Goal: Information Seeking & Learning: Learn about a topic

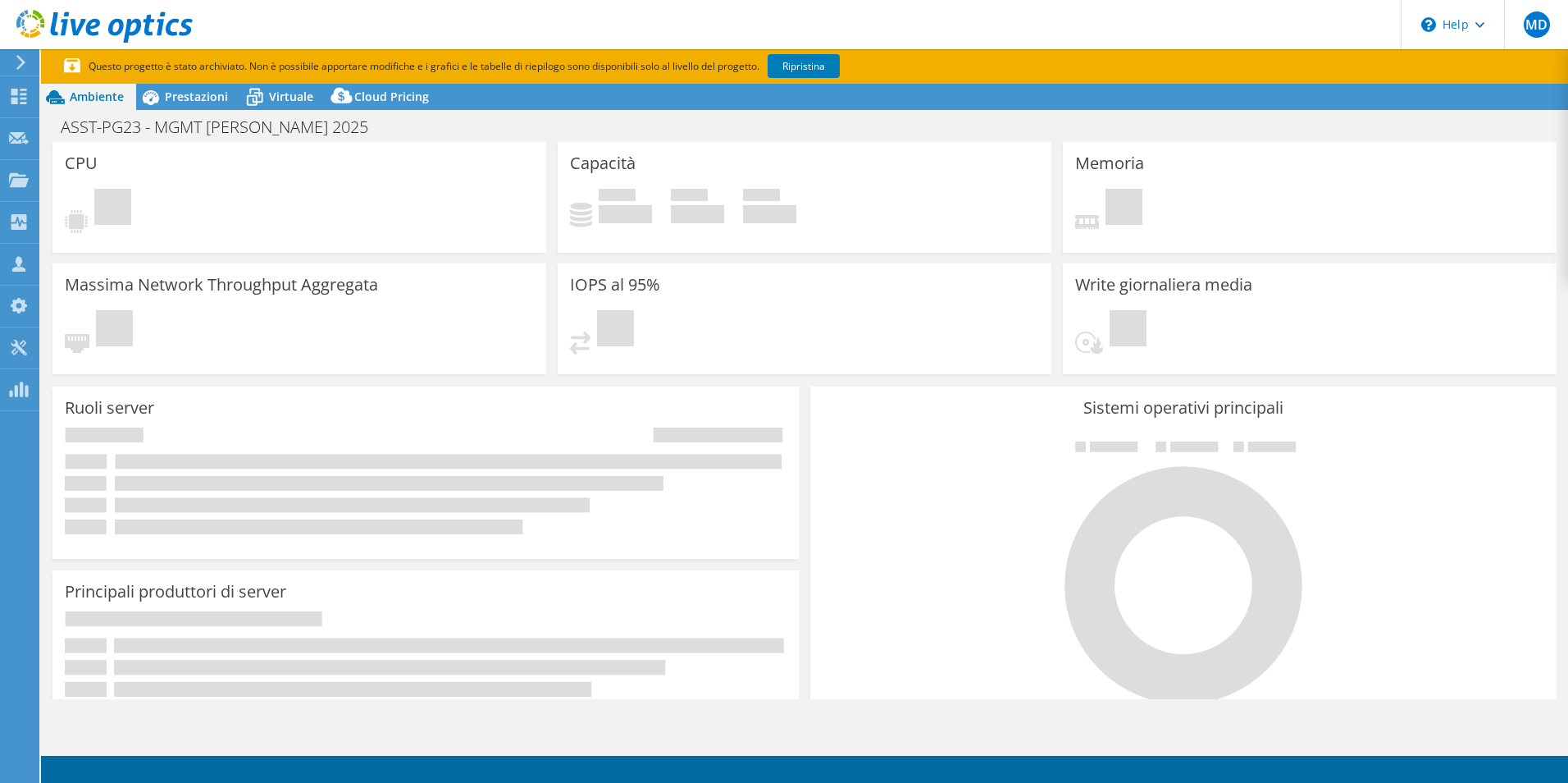
select select "USD"
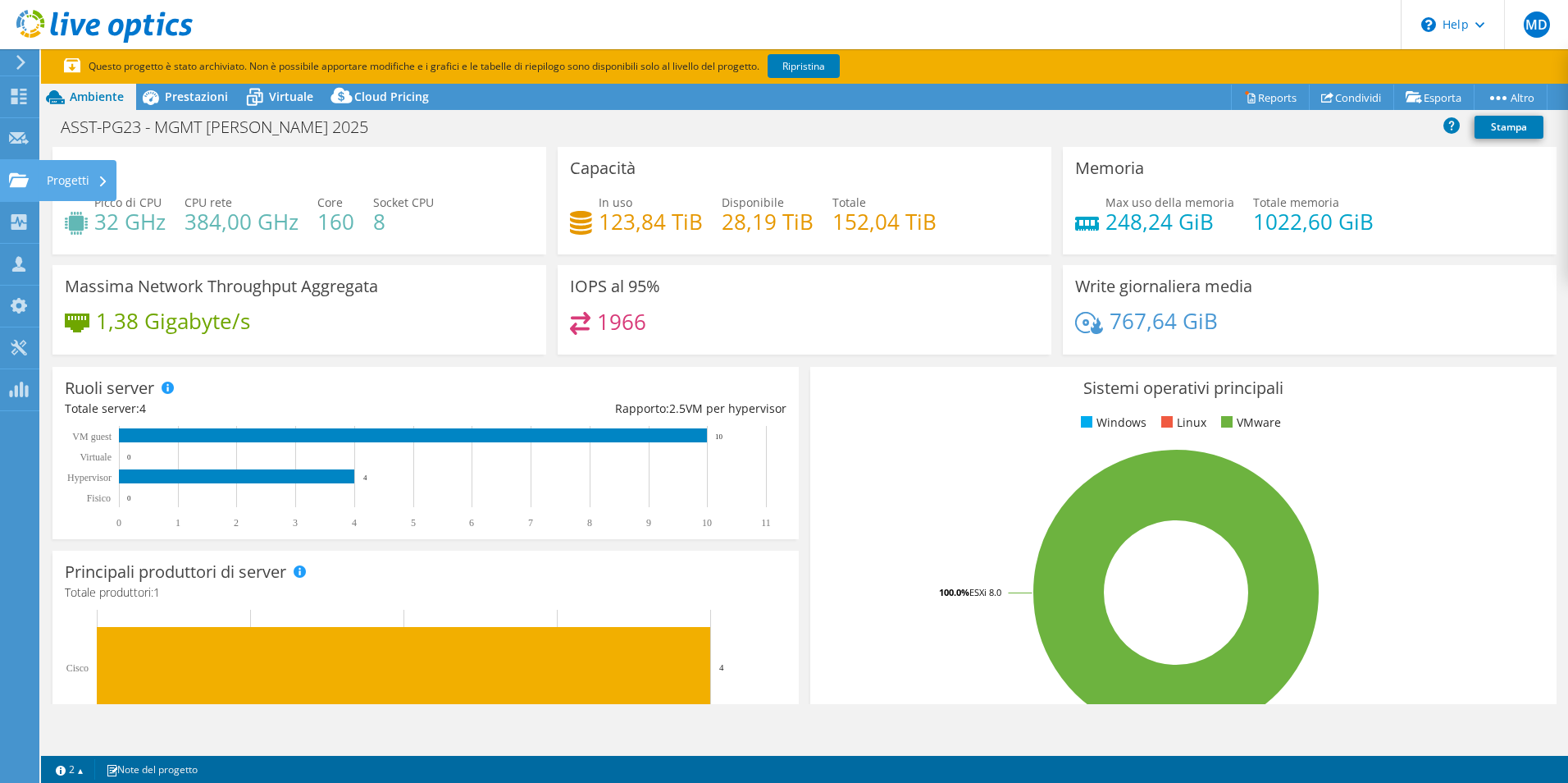
click at [28, 182] on icon at bounding box center [19, 180] width 20 height 16
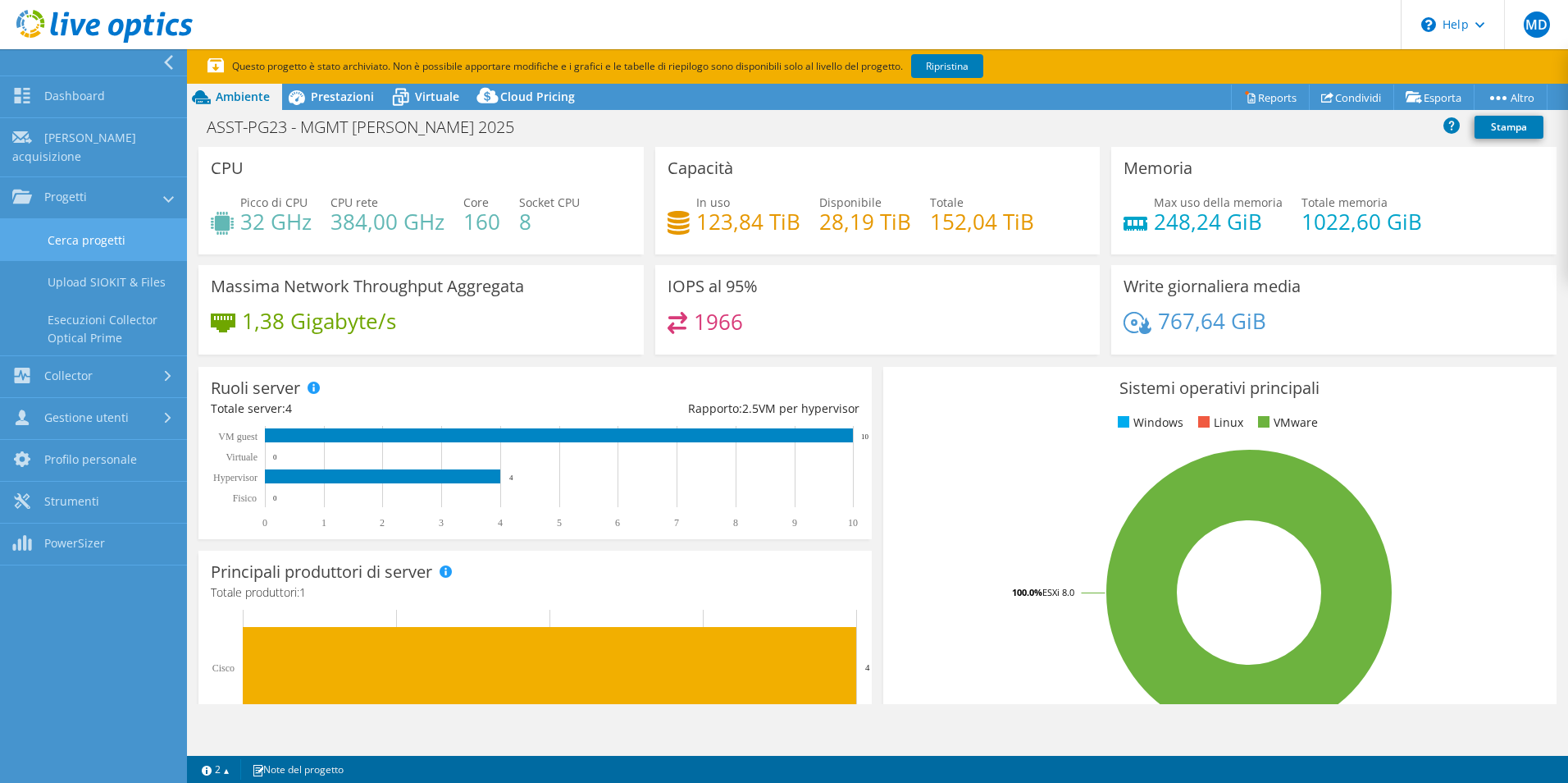
click at [87, 227] on link "Cerca progetti" at bounding box center [93, 240] width 187 height 42
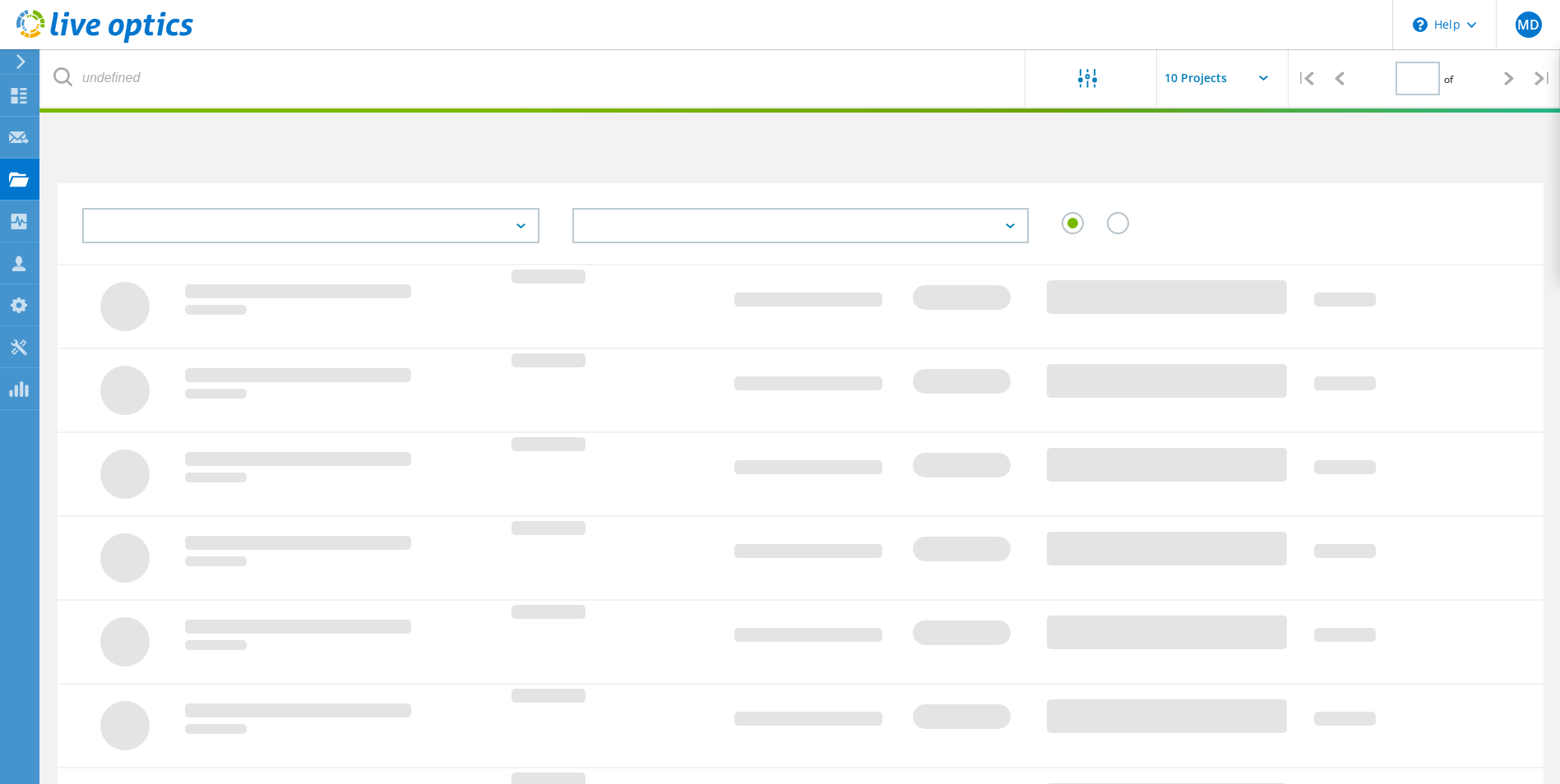
type input "1"
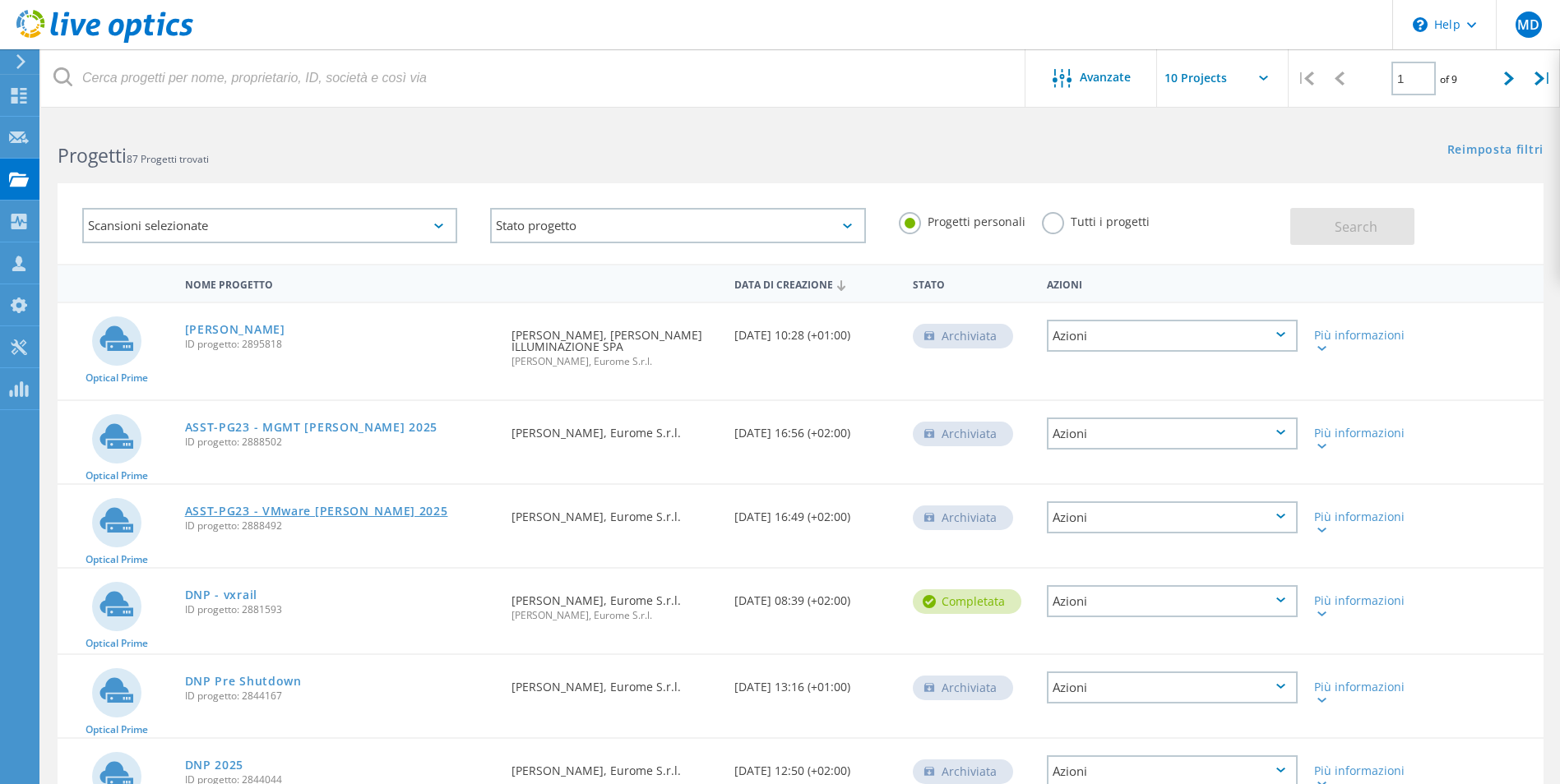
click at [283, 509] on link "ASST-PG23 - VMware Maggio 2025" at bounding box center [317, 511] width 263 height 12
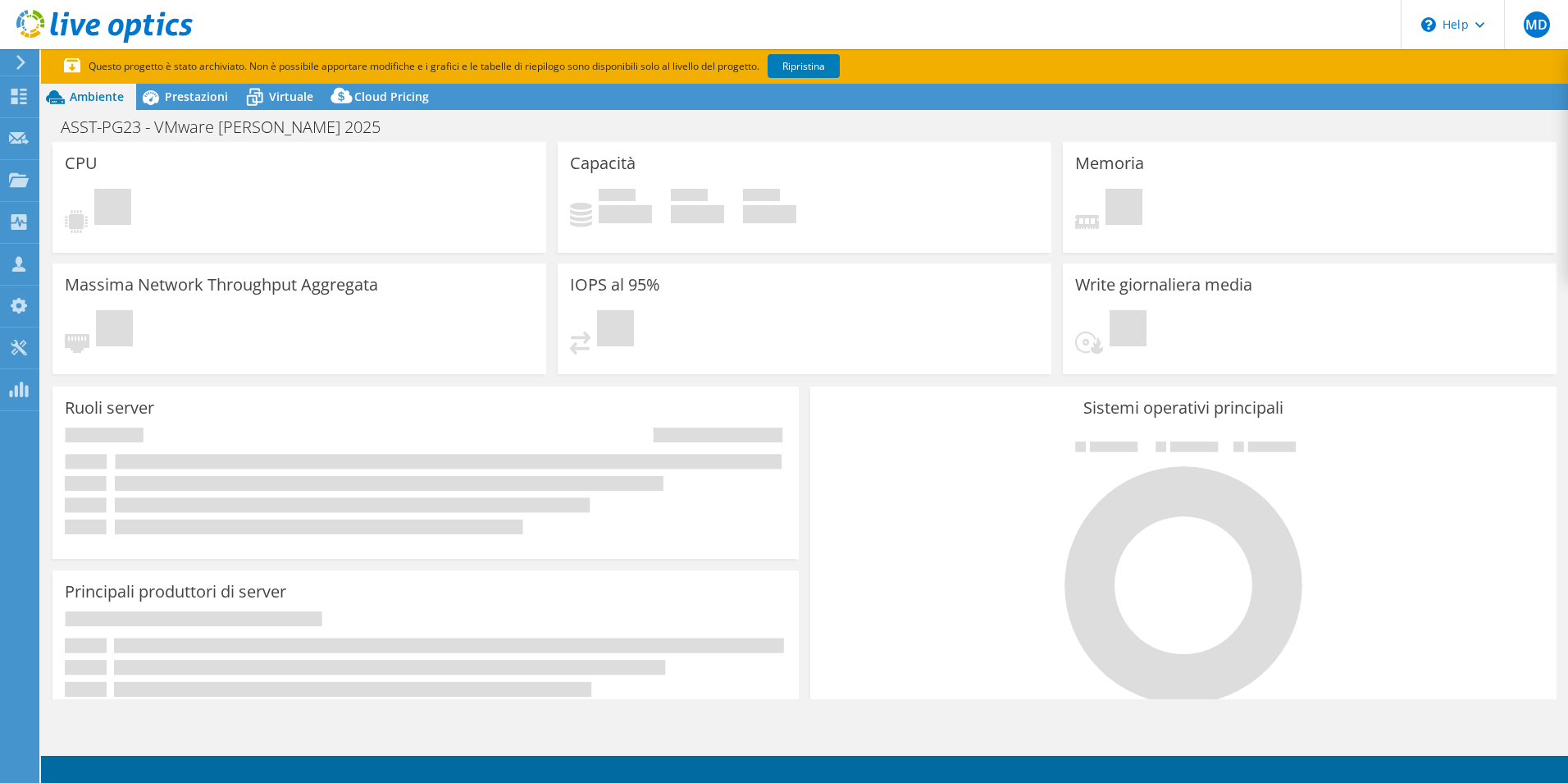
select select "USD"
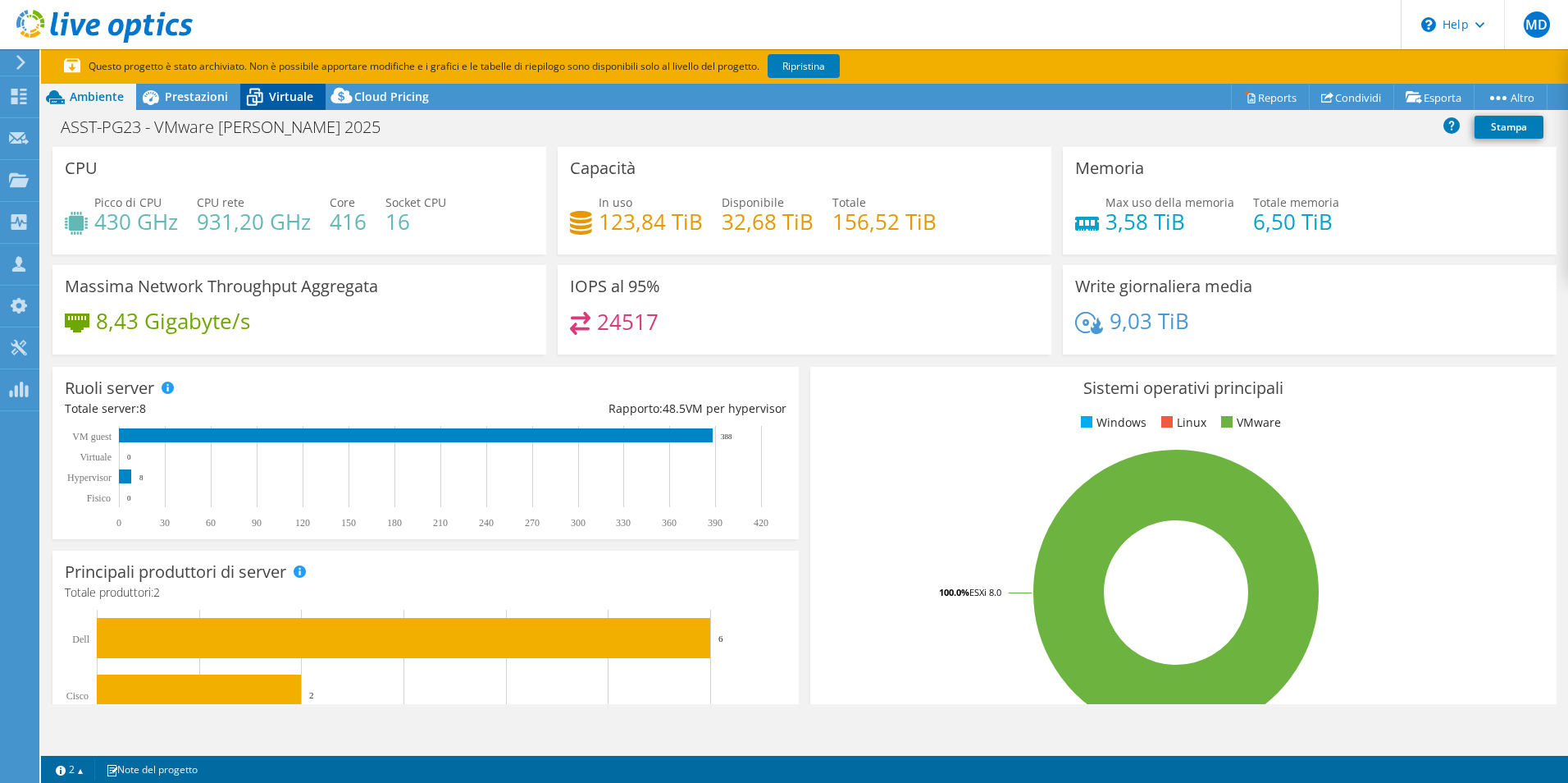
click at [292, 100] on span "Virtuale" at bounding box center [291, 97] width 45 height 16
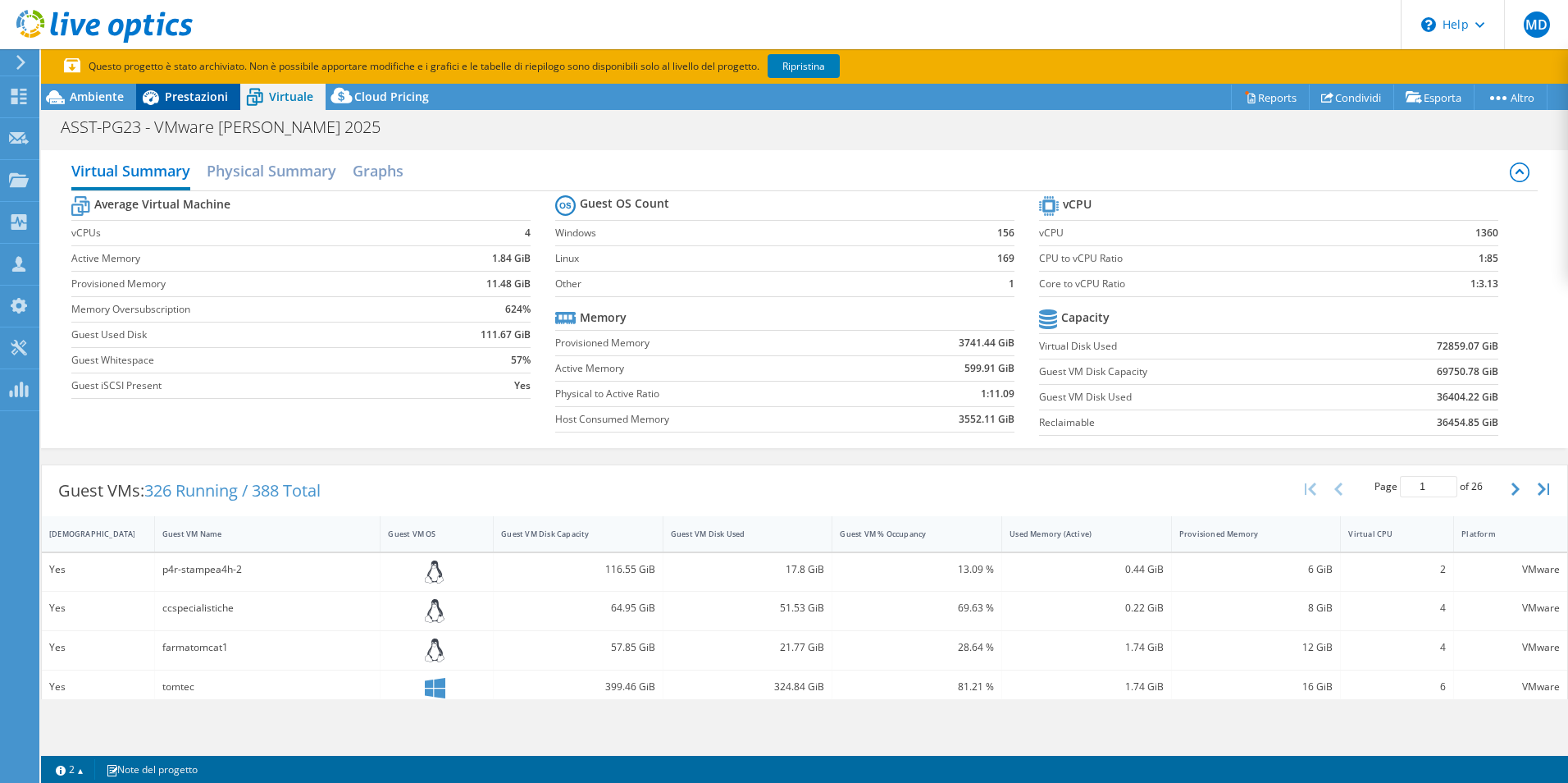
click at [205, 92] on span "Prestazioni" at bounding box center [197, 97] width 64 height 16
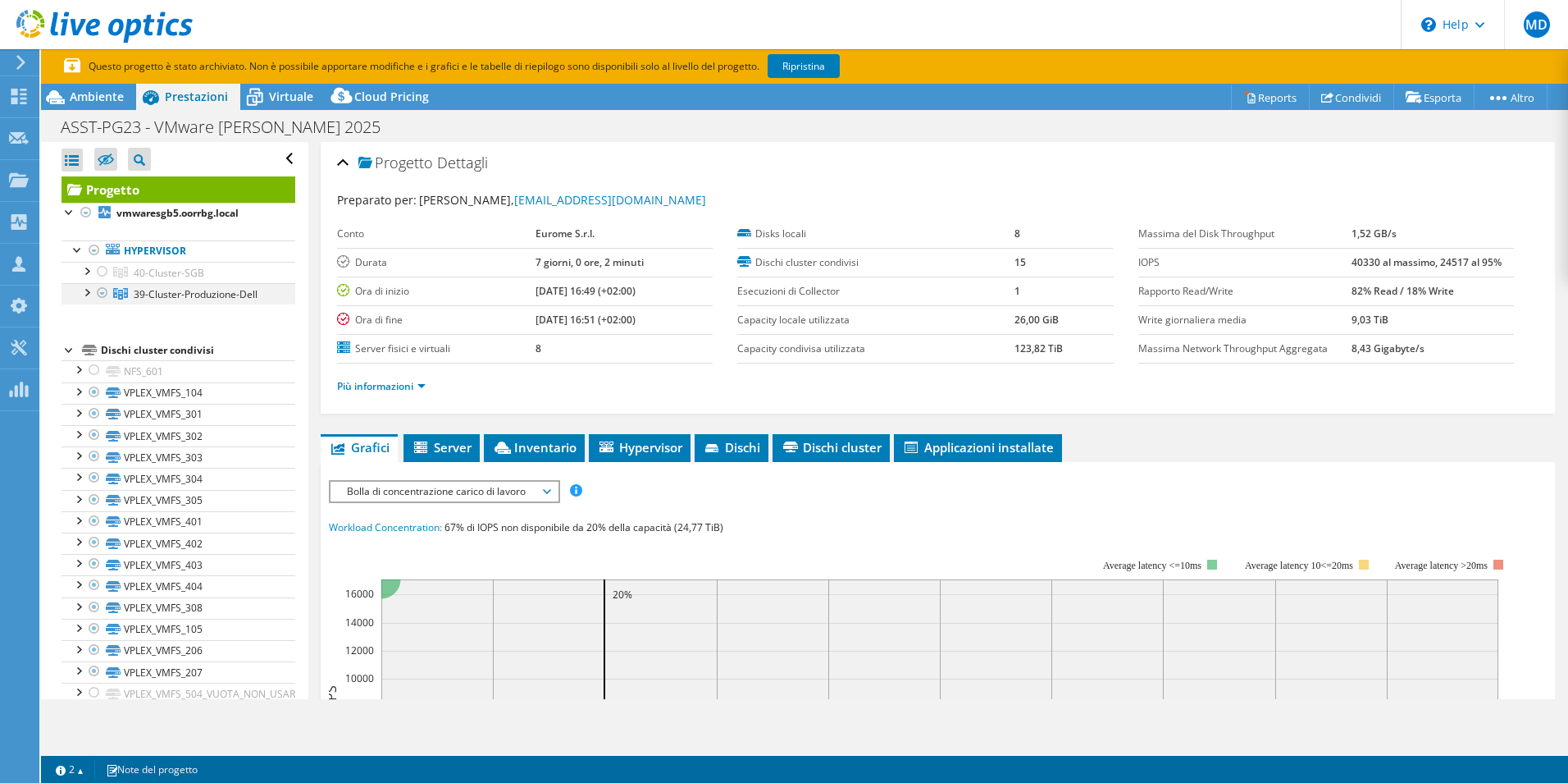
click at [87, 294] on div at bounding box center [86, 292] width 16 height 16
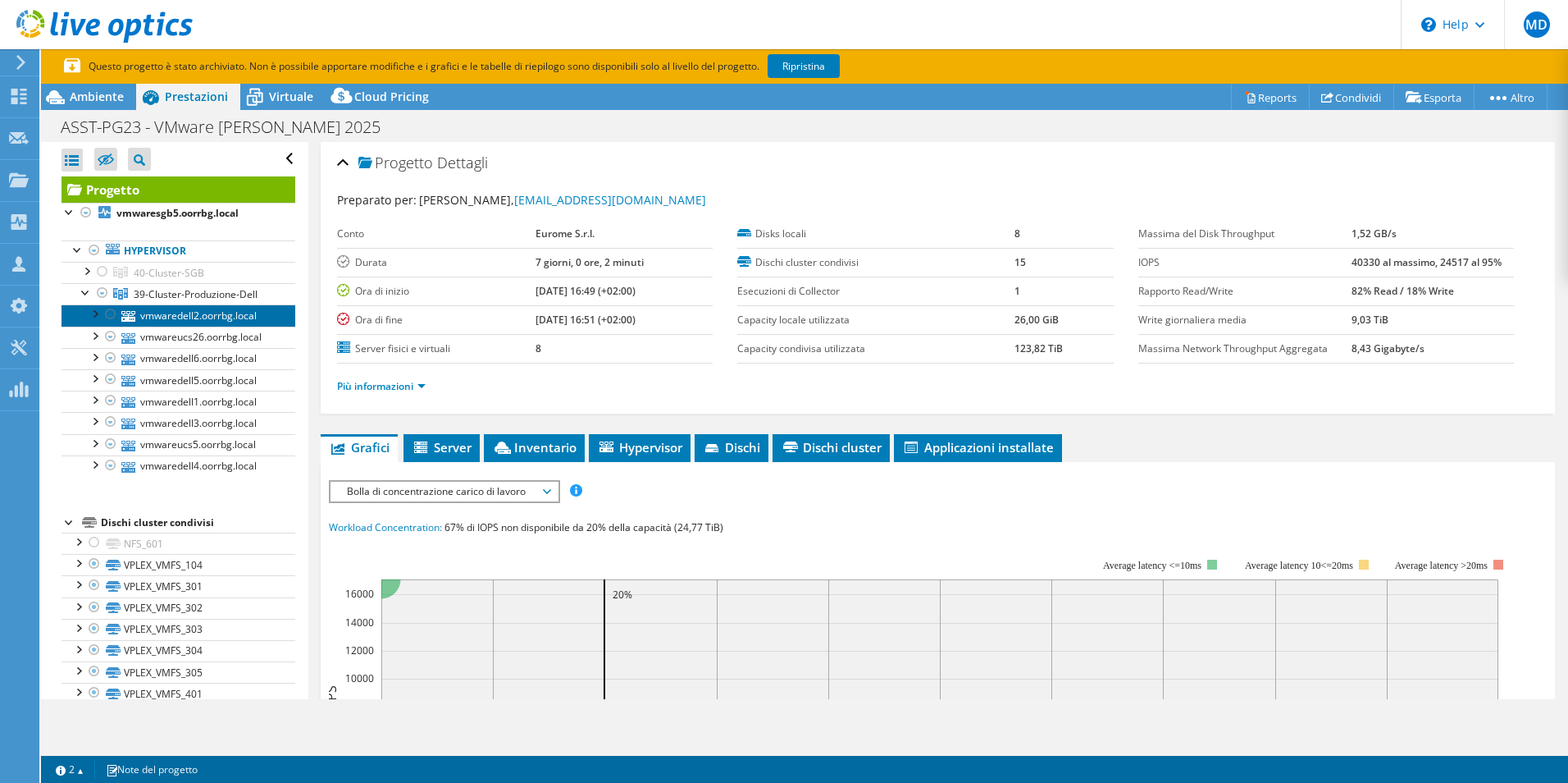
click at [199, 314] on link "vmwaredell2.oorrbg.local" at bounding box center [178, 314] width 234 height 21
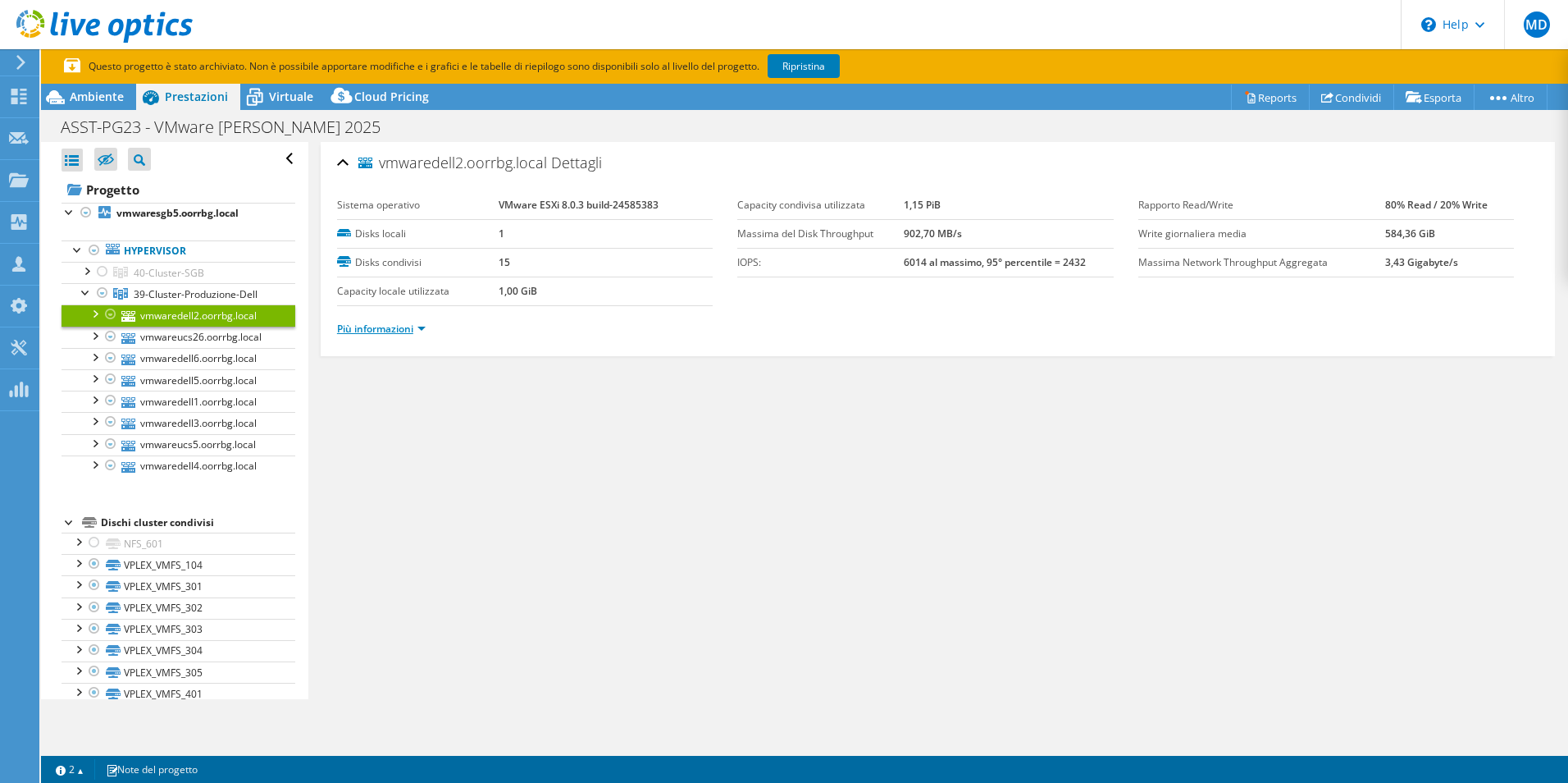
click at [383, 327] on link "Più informazioni" at bounding box center [381, 328] width 88 height 14
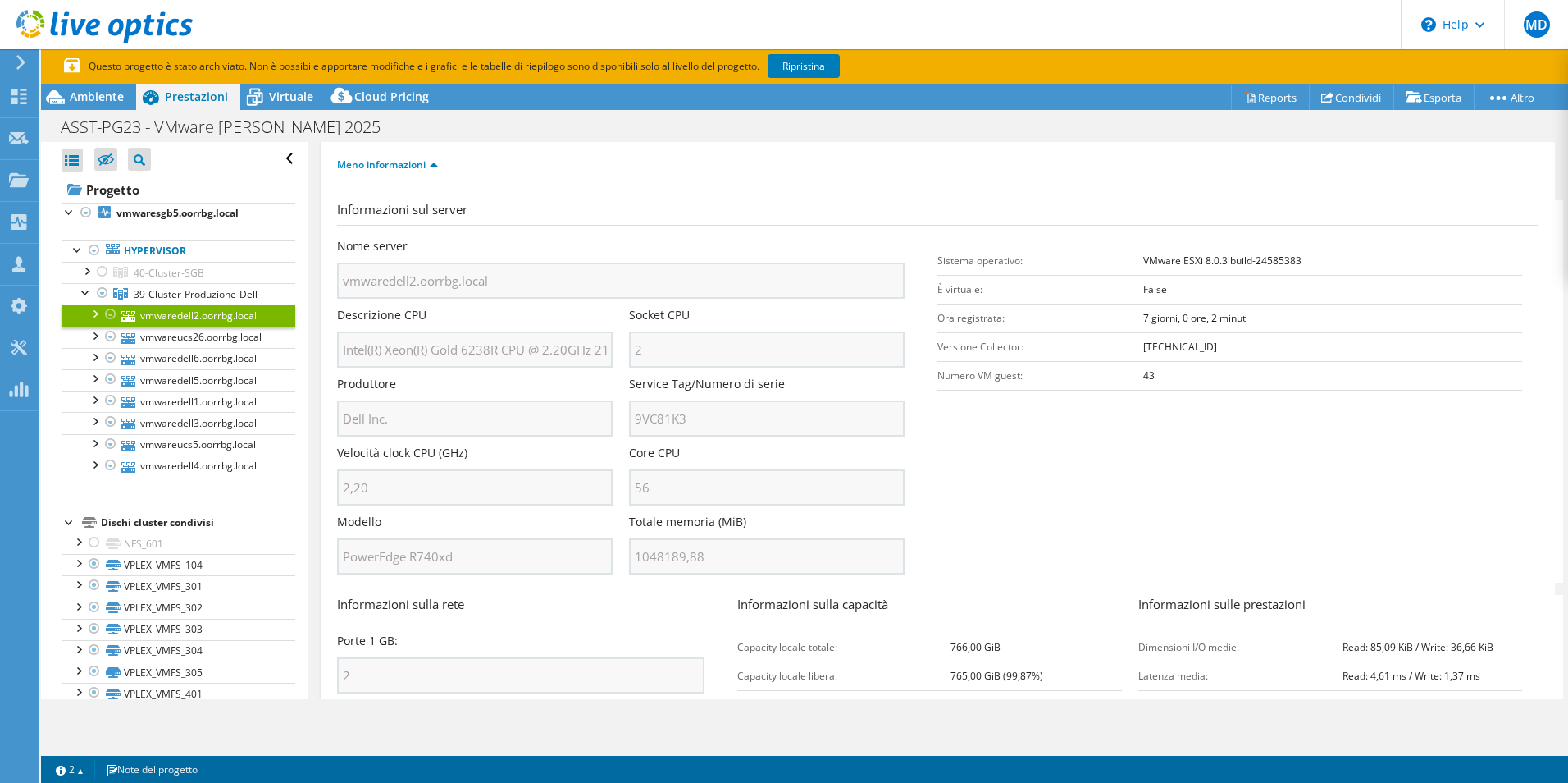
scroll to position [0, 40]
click at [179, 337] on link "vmwareucs26.oorrbg.local" at bounding box center [178, 336] width 234 height 21
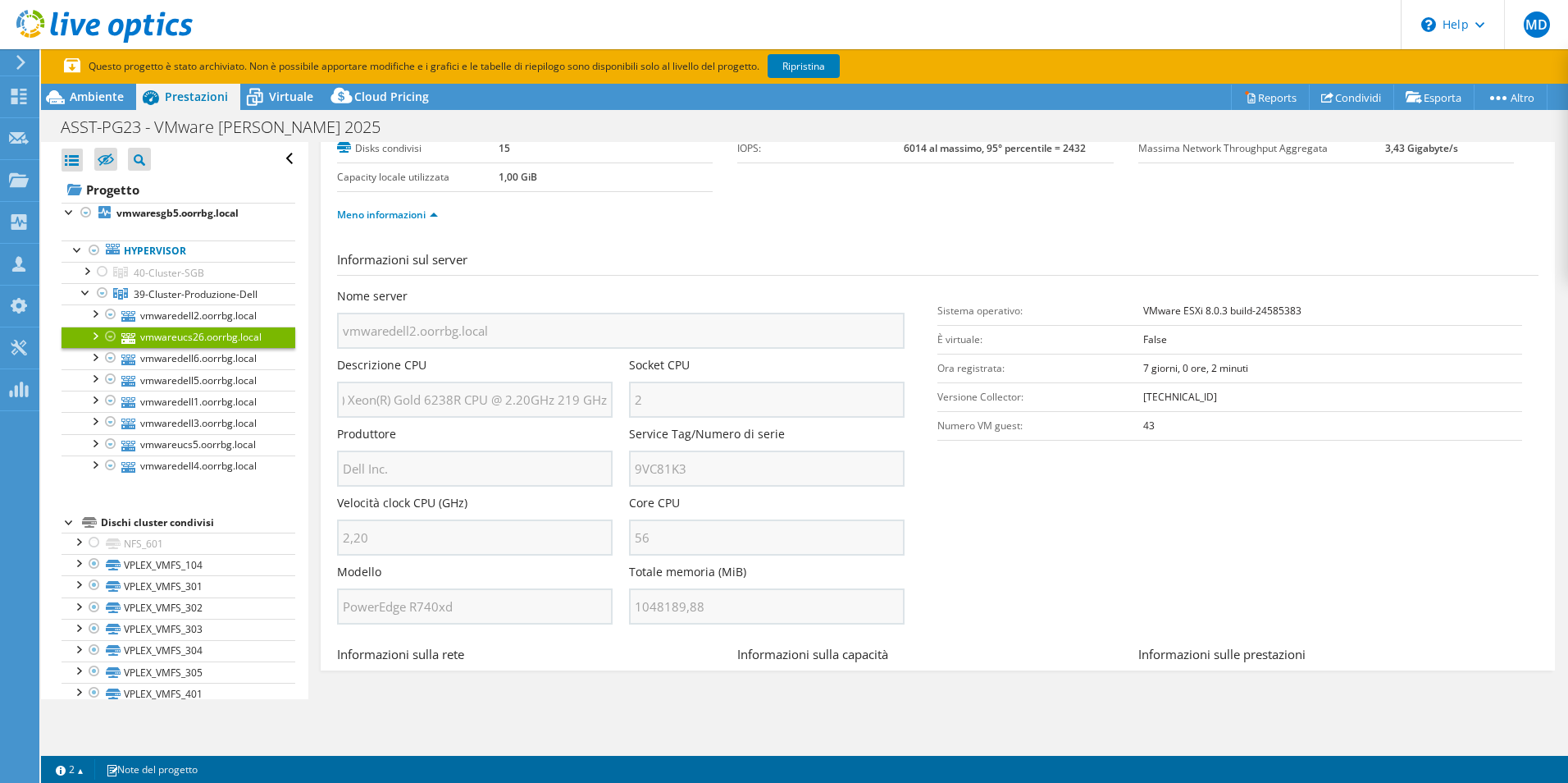
scroll to position [0, 0]
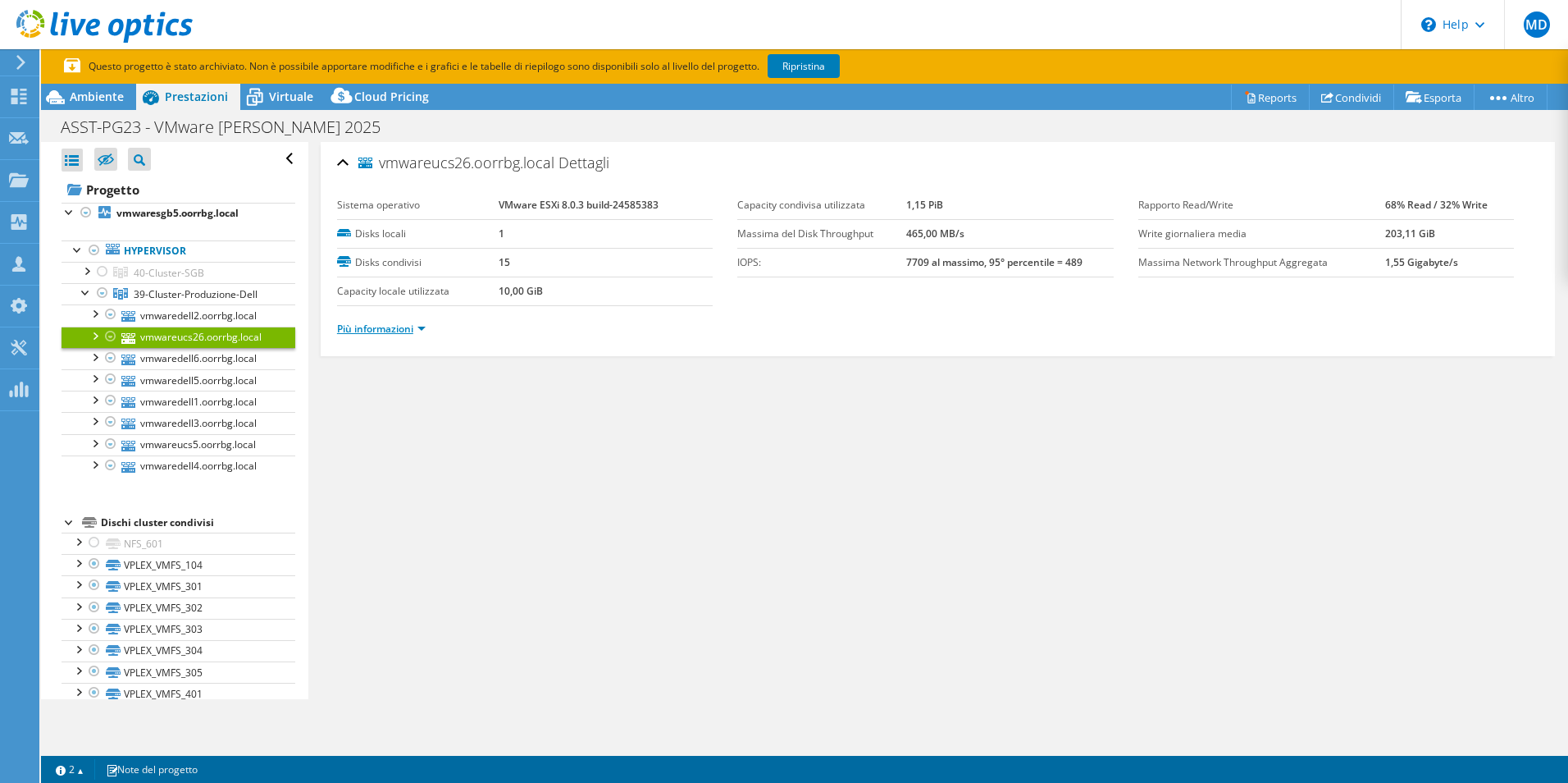
click at [376, 325] on link "Più informazioni" at bounding box center [381, 328] width 88 height 14
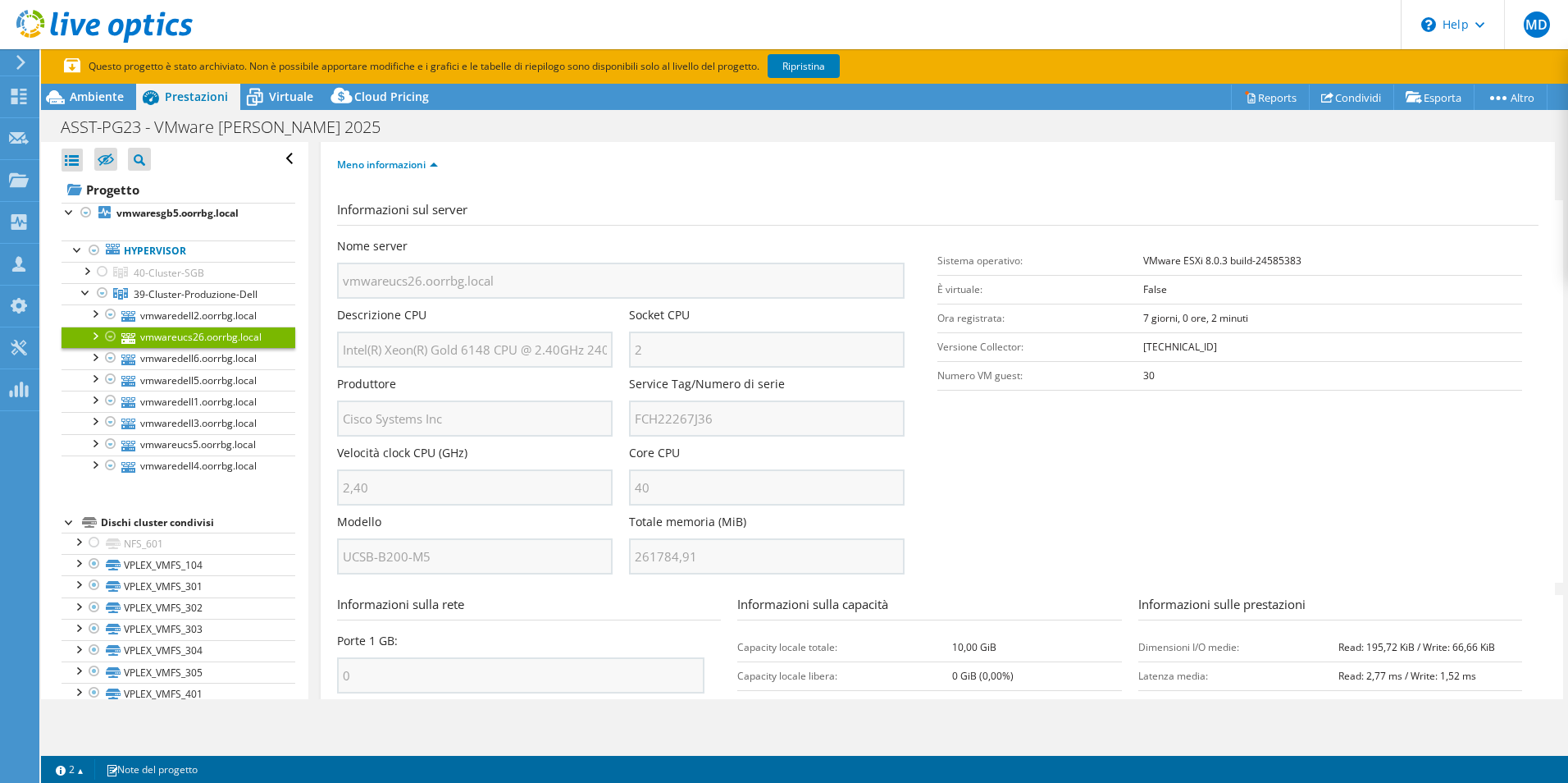
scroll to position [0, 32]
click at [199, 362] on link "vmwaredell6.oorrbg.local" at bounding box center [178, 358] width 234 height 21
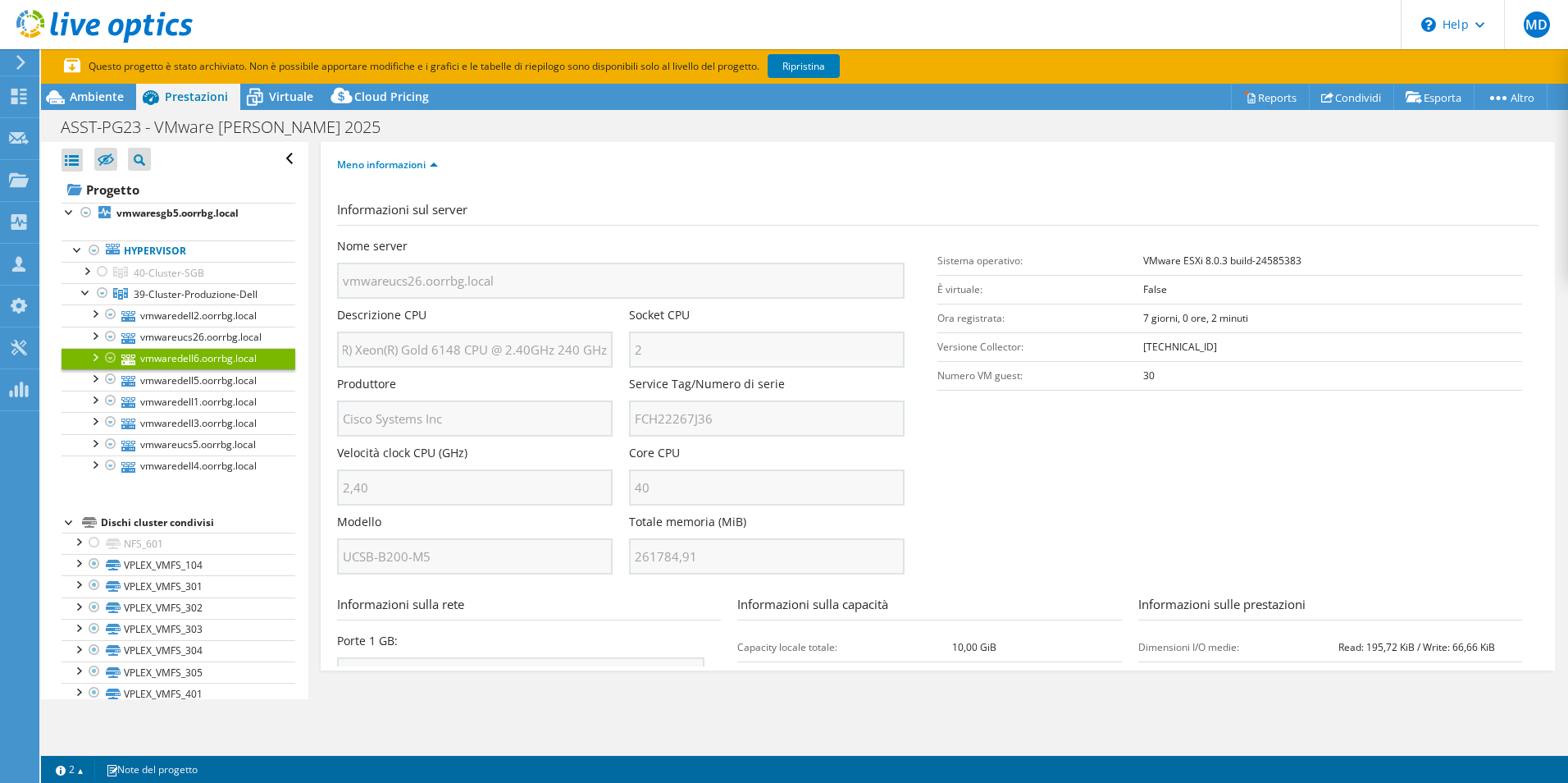
scroll to position [0, 0]
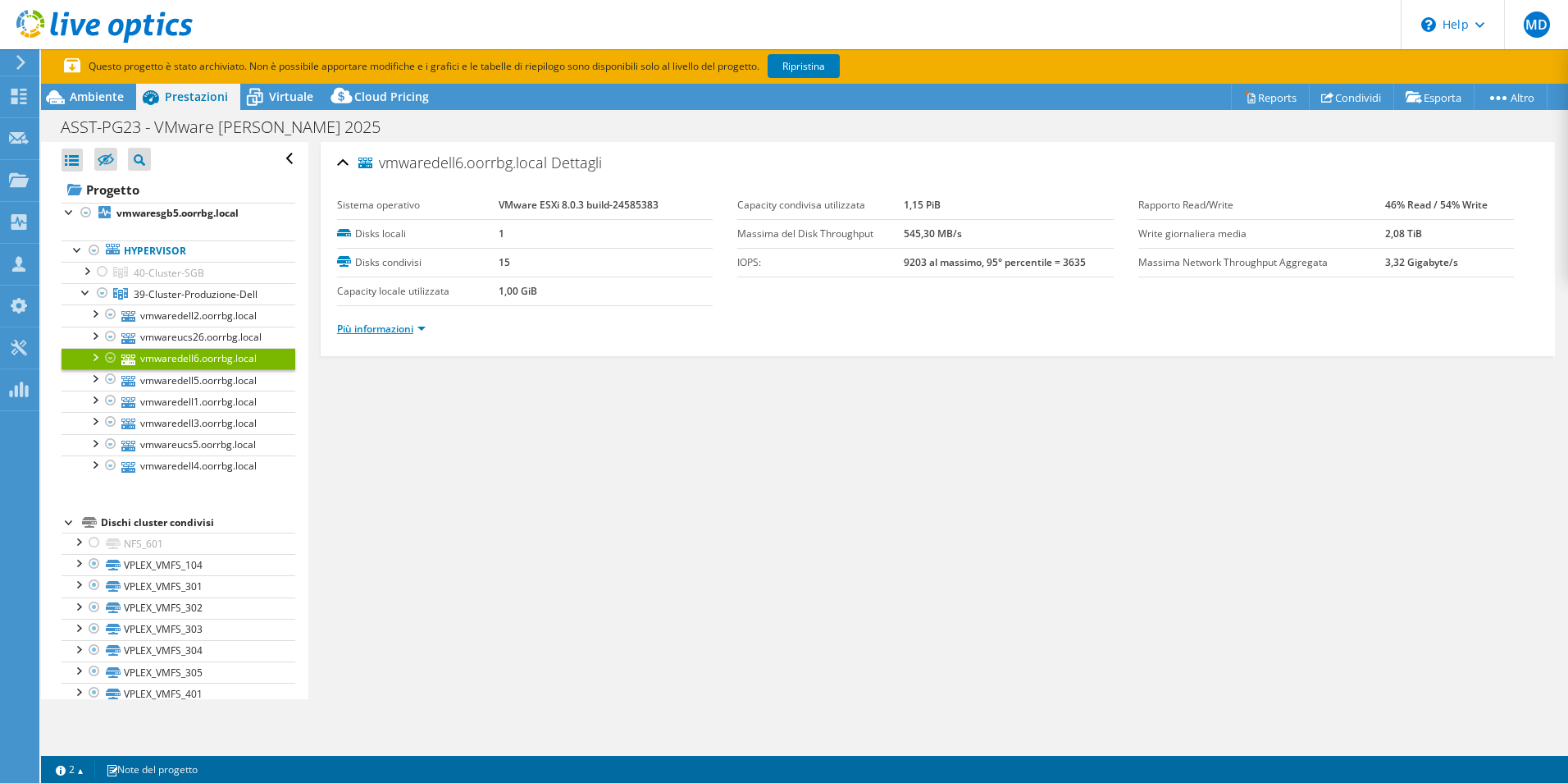
click at [382, 328] on link "Più informazioni" at bounding box center [381, 328] width 88 height 14
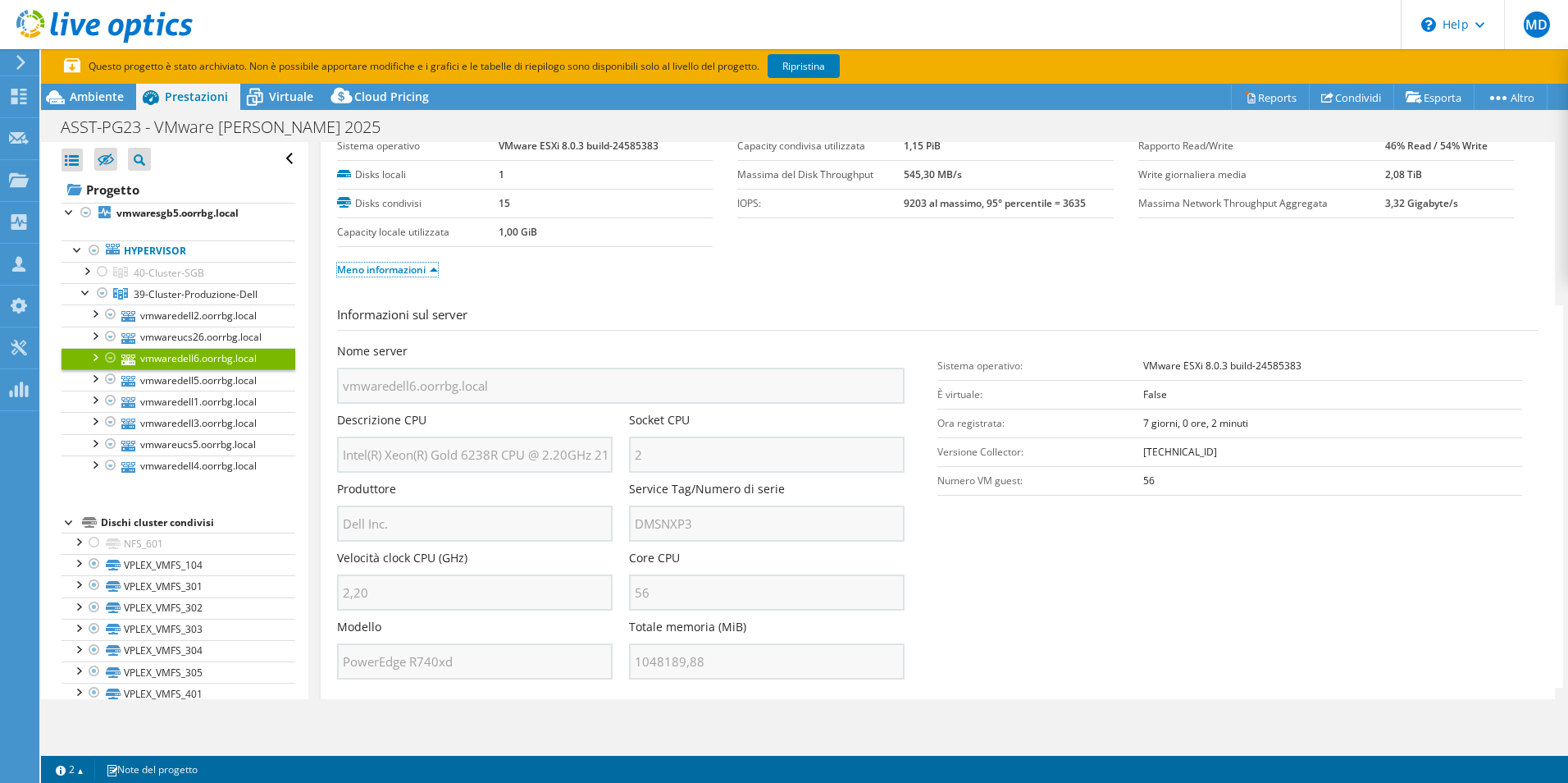
scroll to position [82, 0]
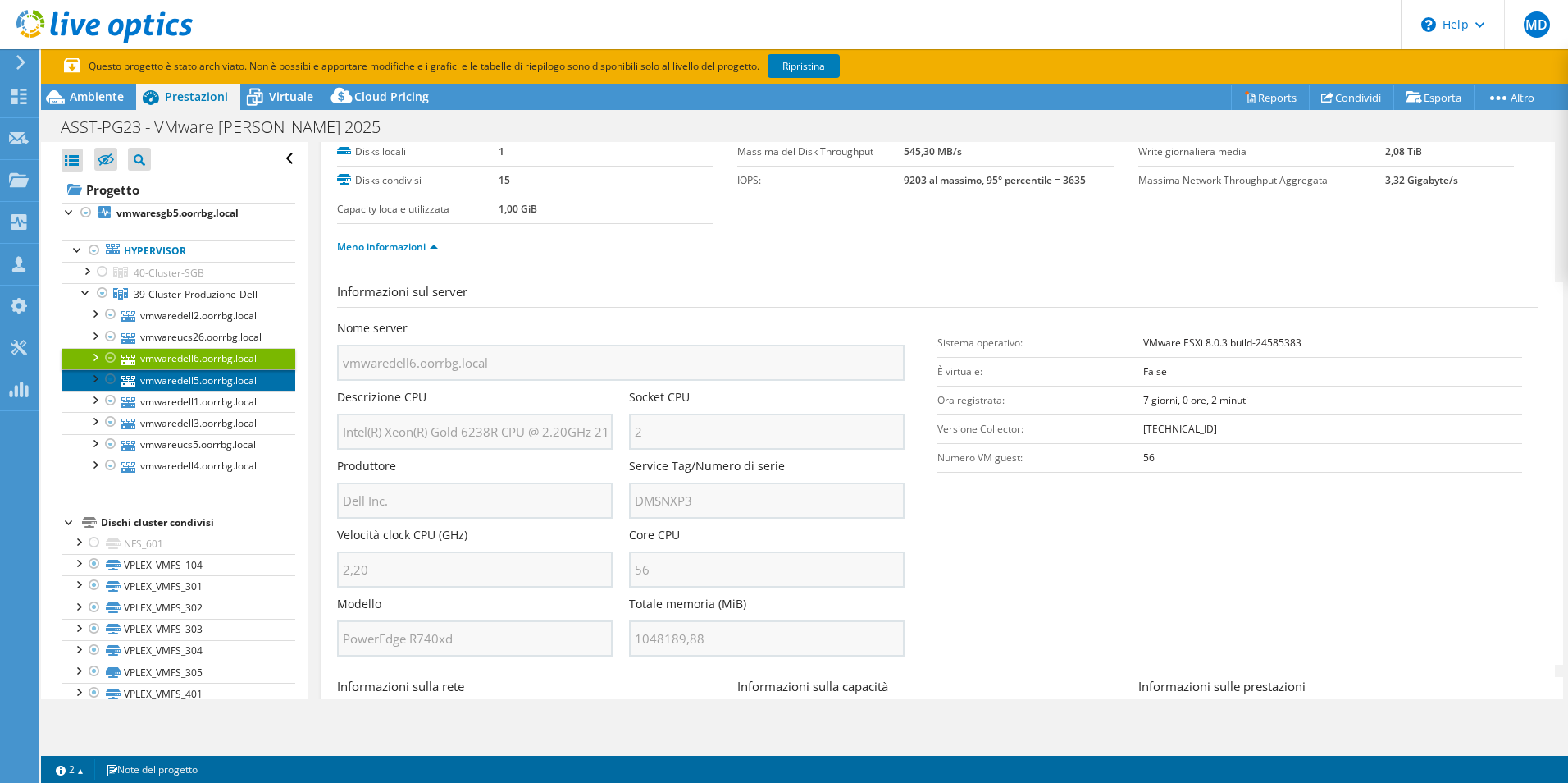
click at [192, 373] on link "vmwaredell5.oorrbg.local" at bounding box center [178, 379] width 234 height 21
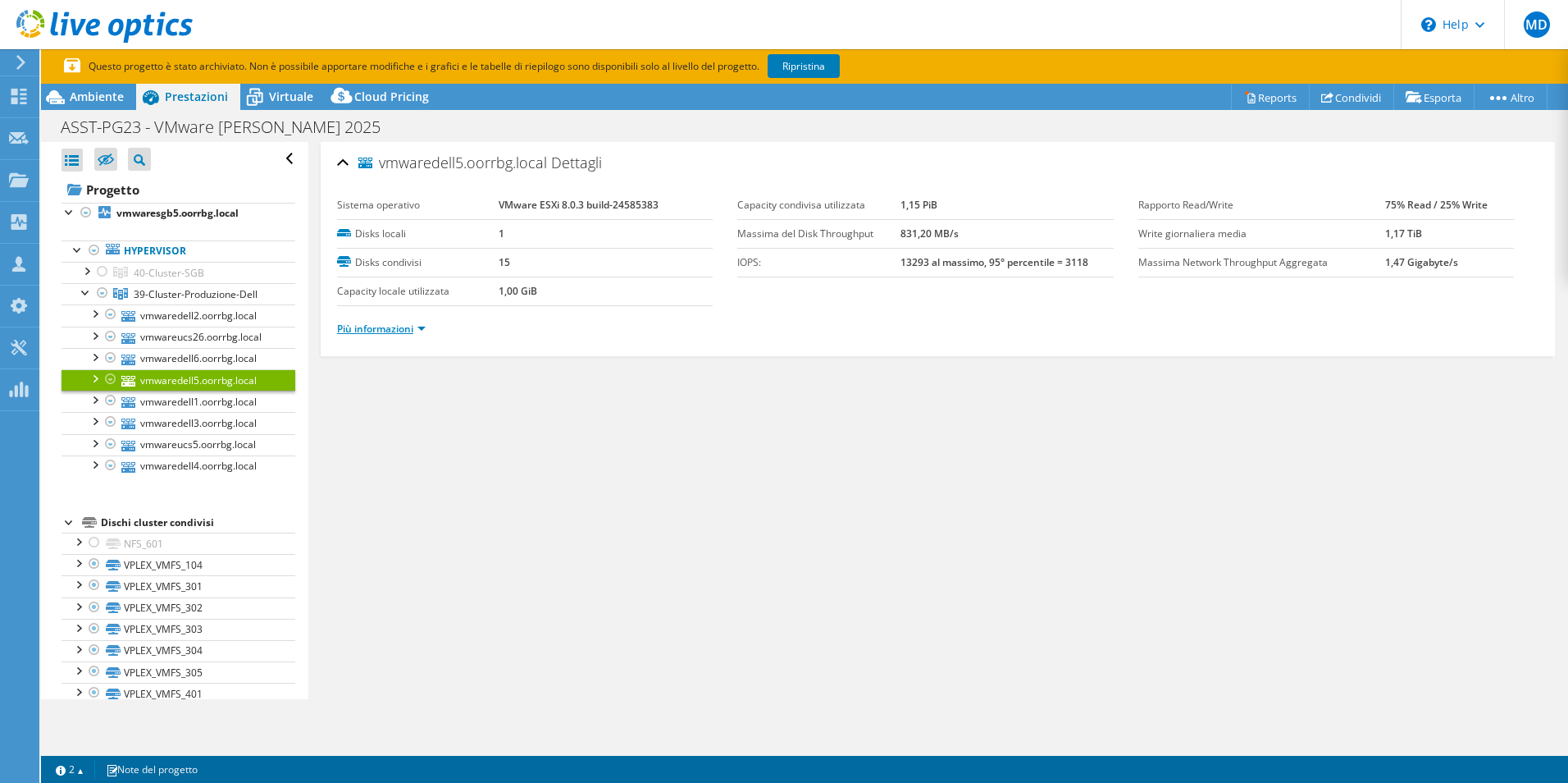
click at [391, 328] on link "Più informazioni" at bounding box center [381, 328] width 88 height 14
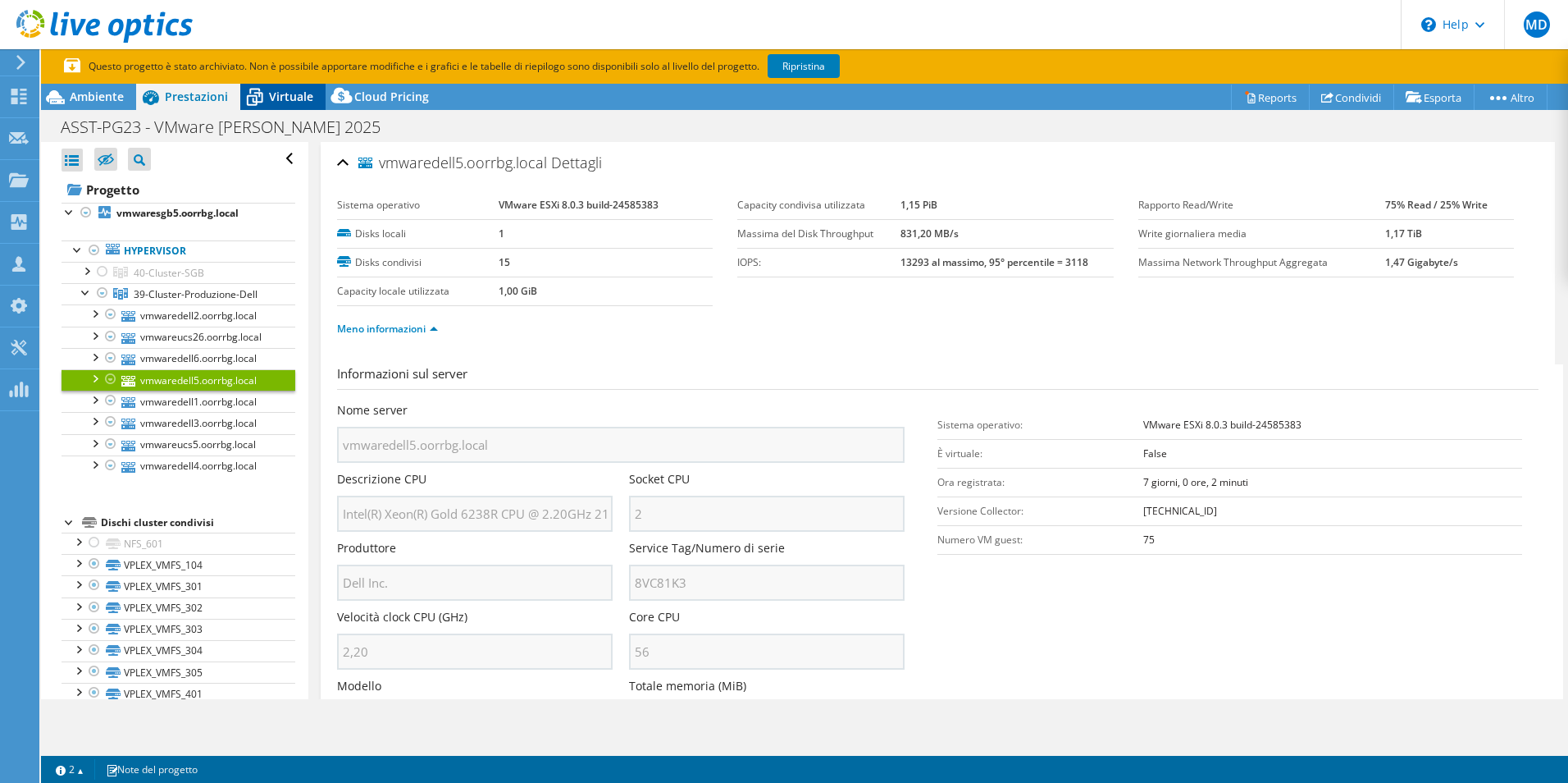
click at [269, 103] on span "Virtuale" at bounding box center [291, 97] width 45 height 16
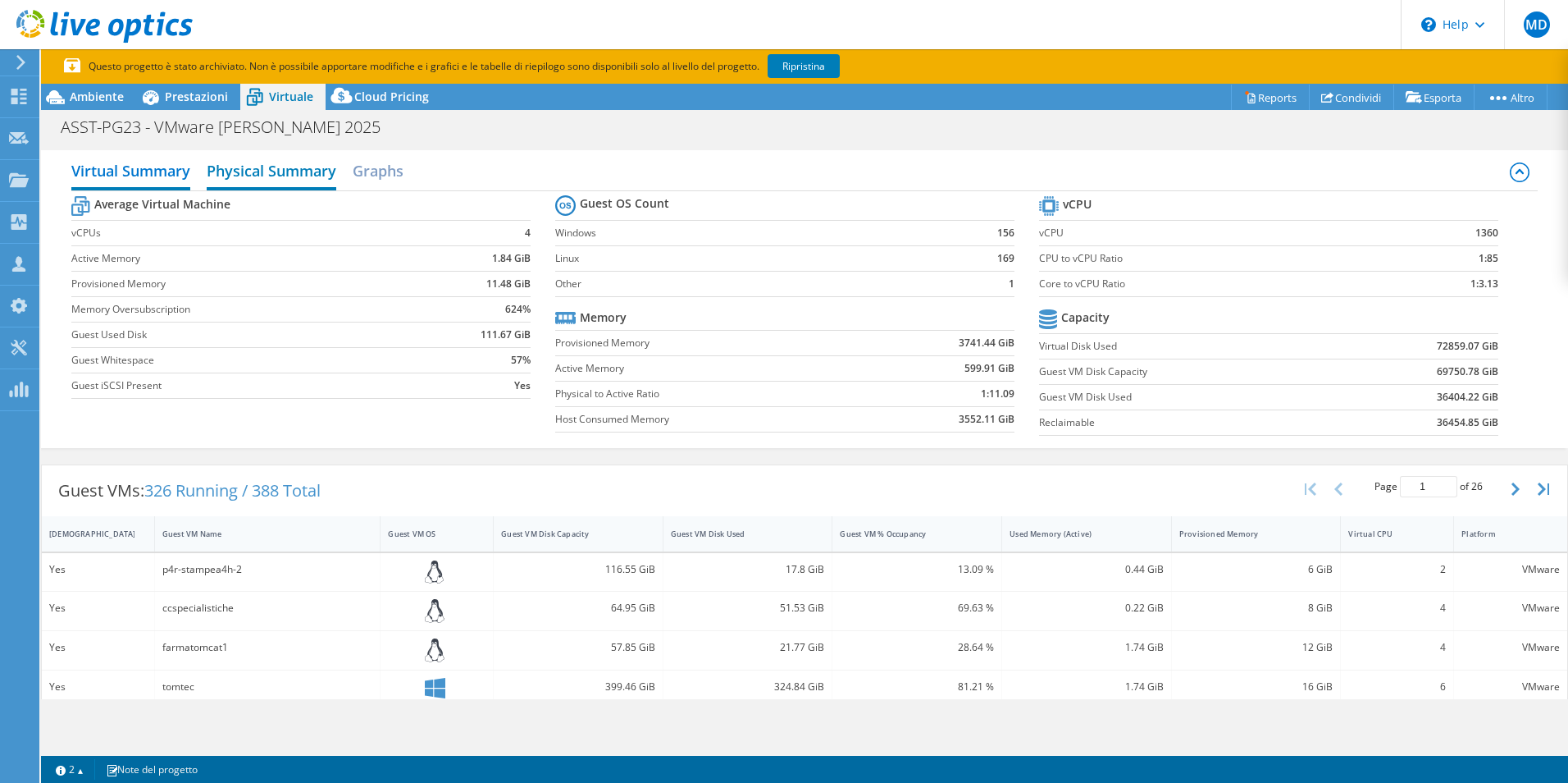
click at [307, 164] on h2 "Physical Summary" at bounding box center [271, 172] width 129 height 36
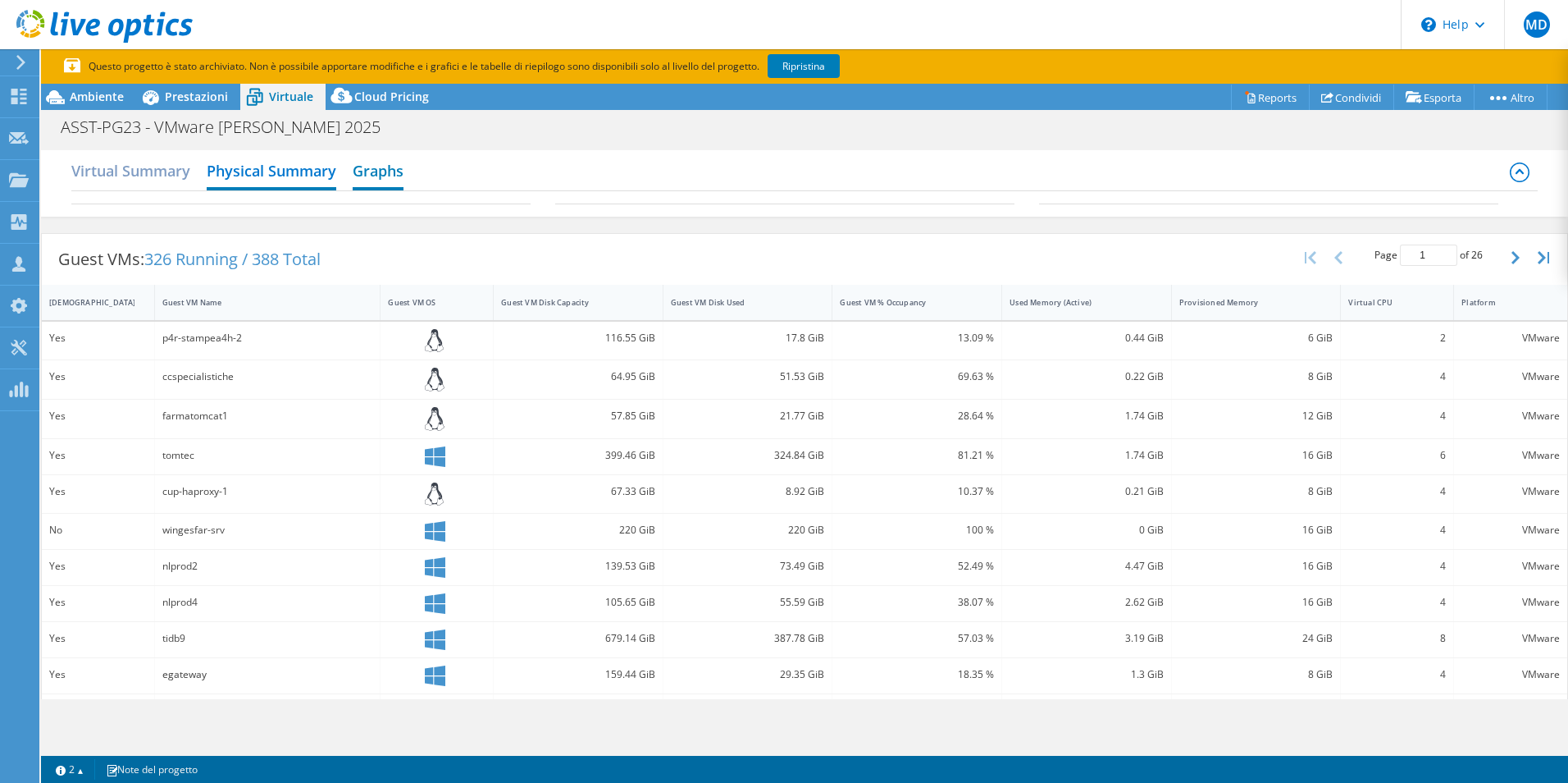
click at [359, 173] on h2 "Graphs" at bounding box center [378, 172] width 51 height 36
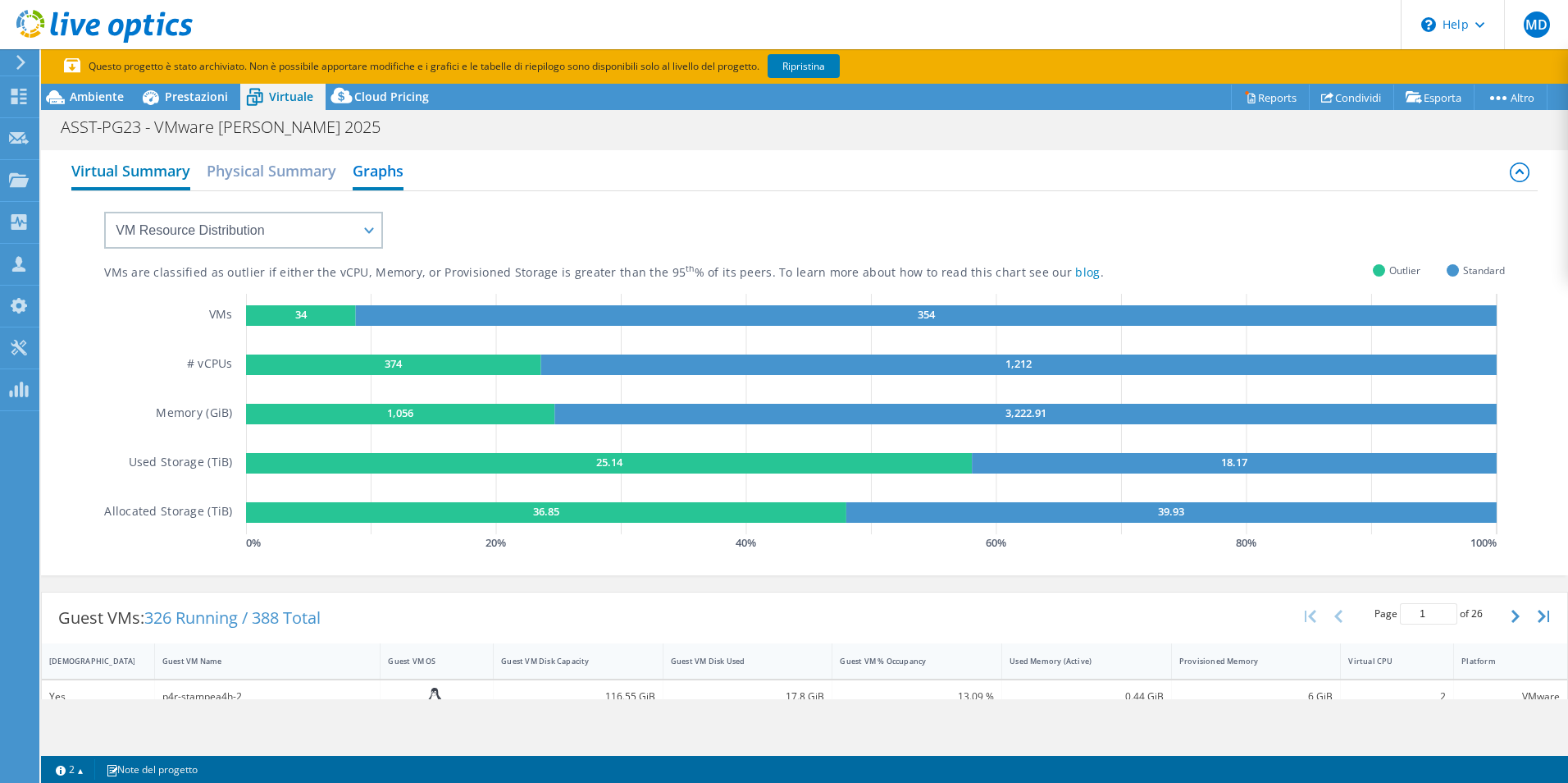
click at [100, 167] on h2 "Virtual Summary" at bounding box center [131, 172] width 119 height 36
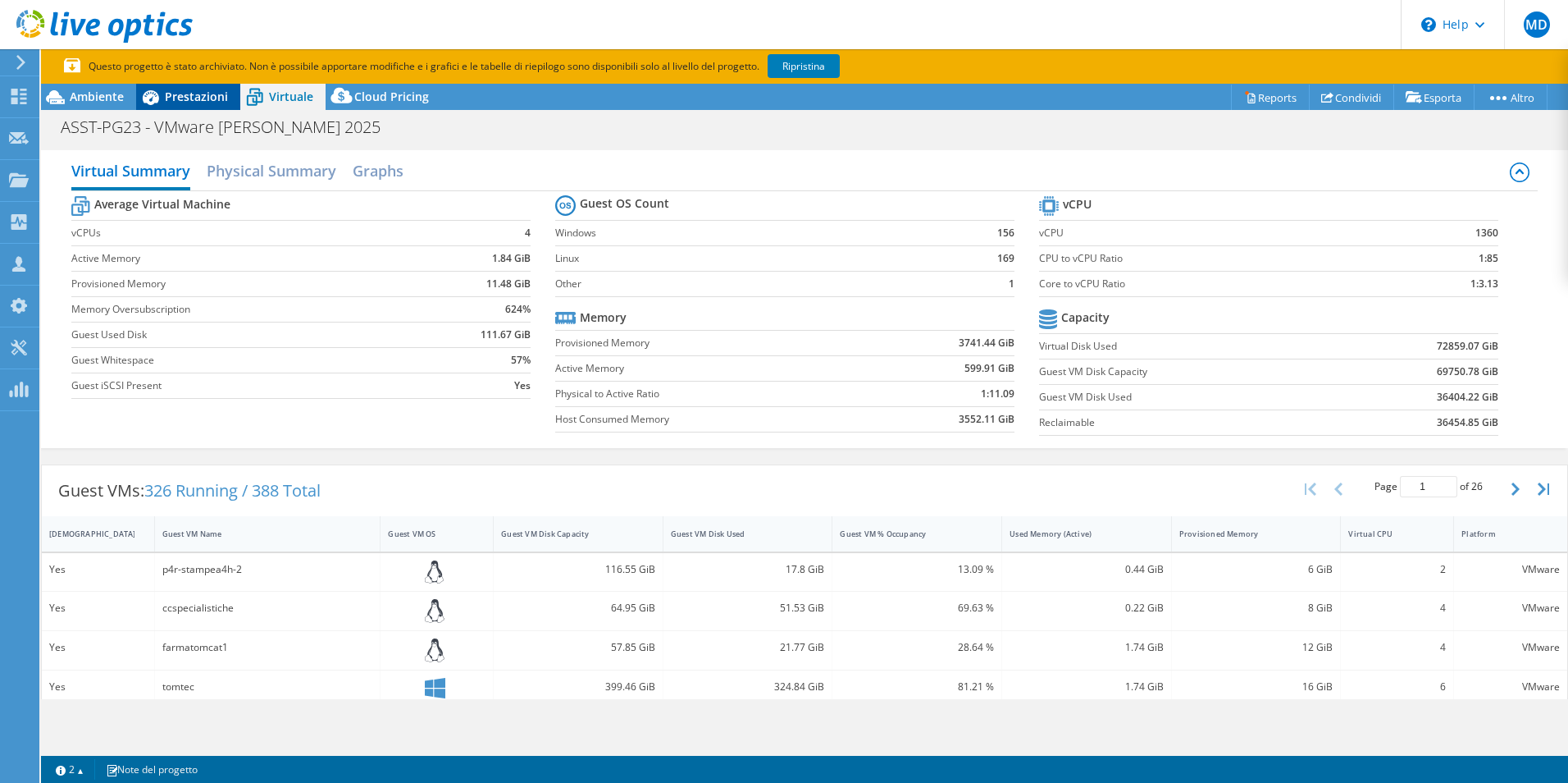
click at [171, 103] on span "Prestazioni" at bounding box center [197, 97] width 64 height 16
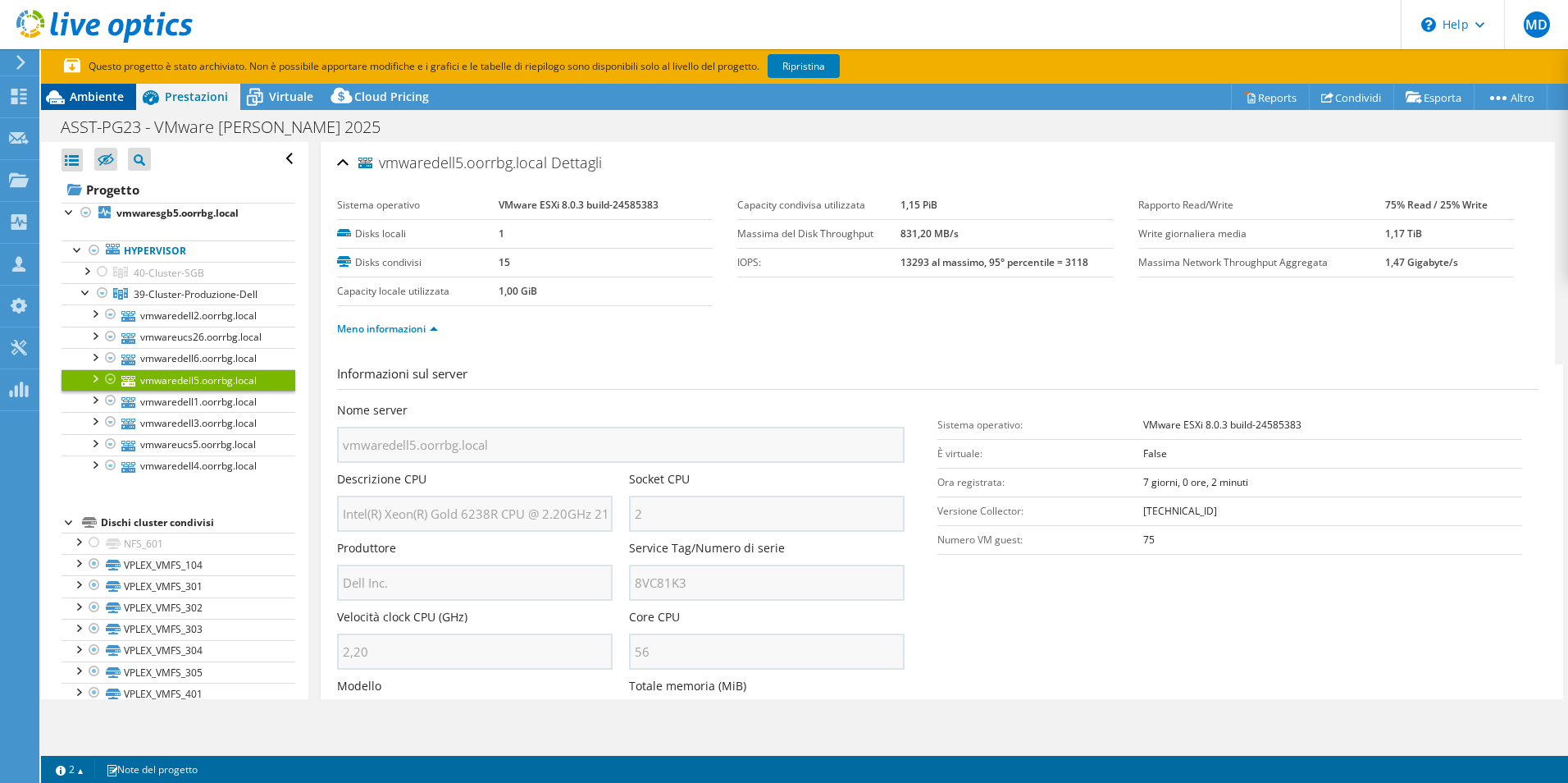
click at [88, 96] on span "Ambiente" at bounding box center [96, 97] width 54 height 16
